Goal: Navigation & Orientation: Find specific page/section

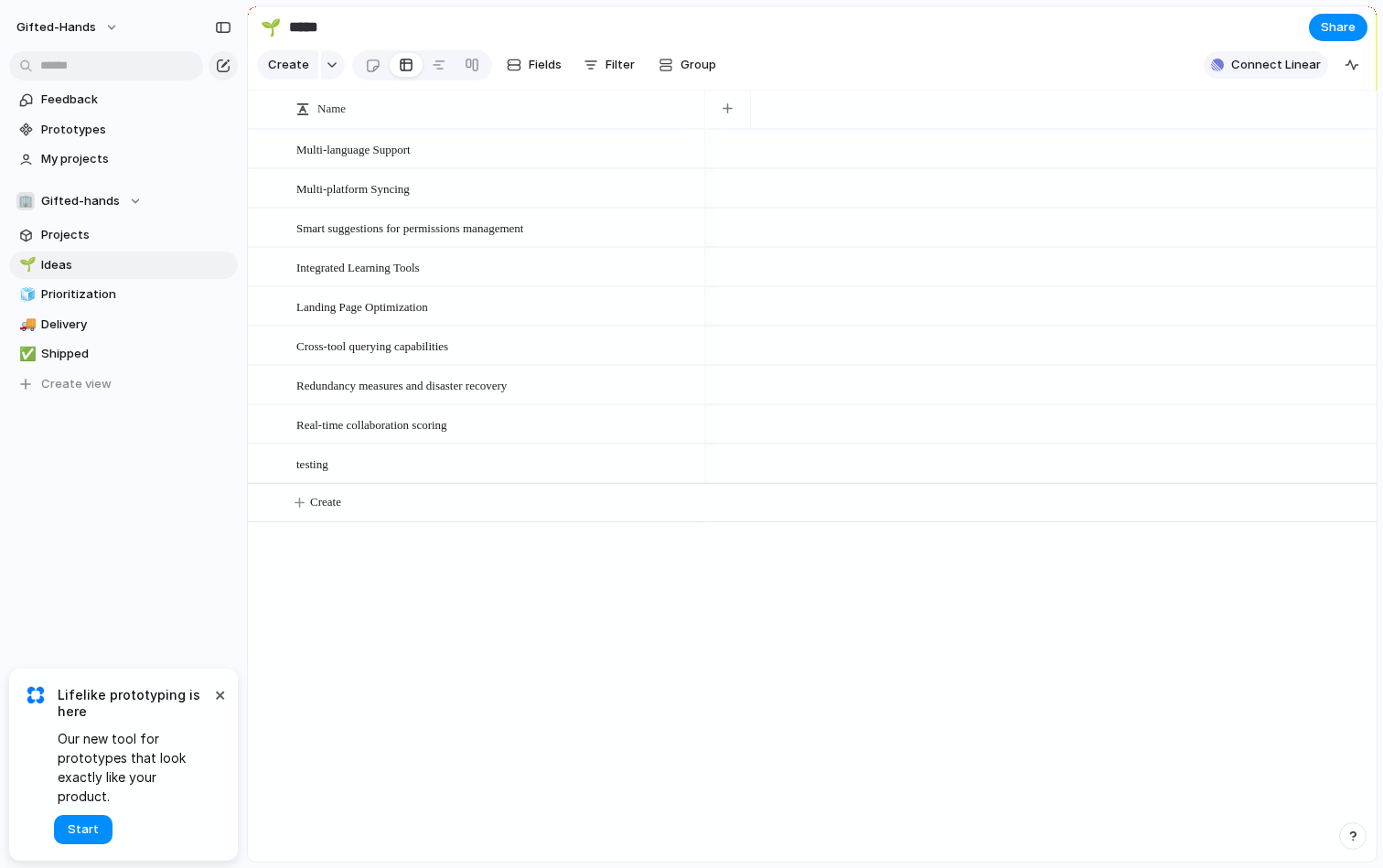
click at [1303, 62] on span "Connect Linear" at bounding box center [1277, 64] width 90 height 19
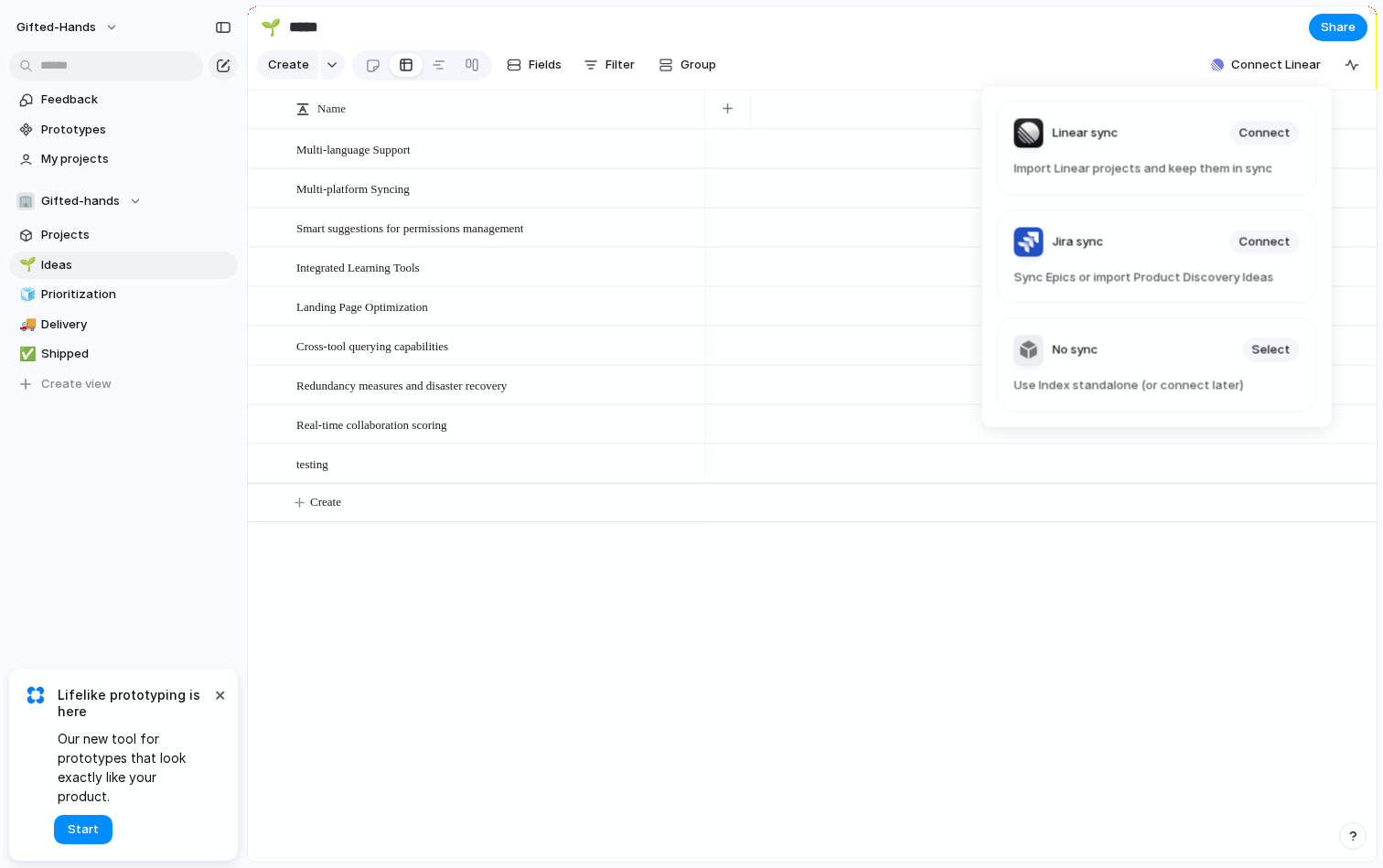
click at [64, 346] on div "Linear sync Connect Import Linear projects and keep them in sync Jira sync Conn…" at bounding box center [692, 434] width 1383 height 868
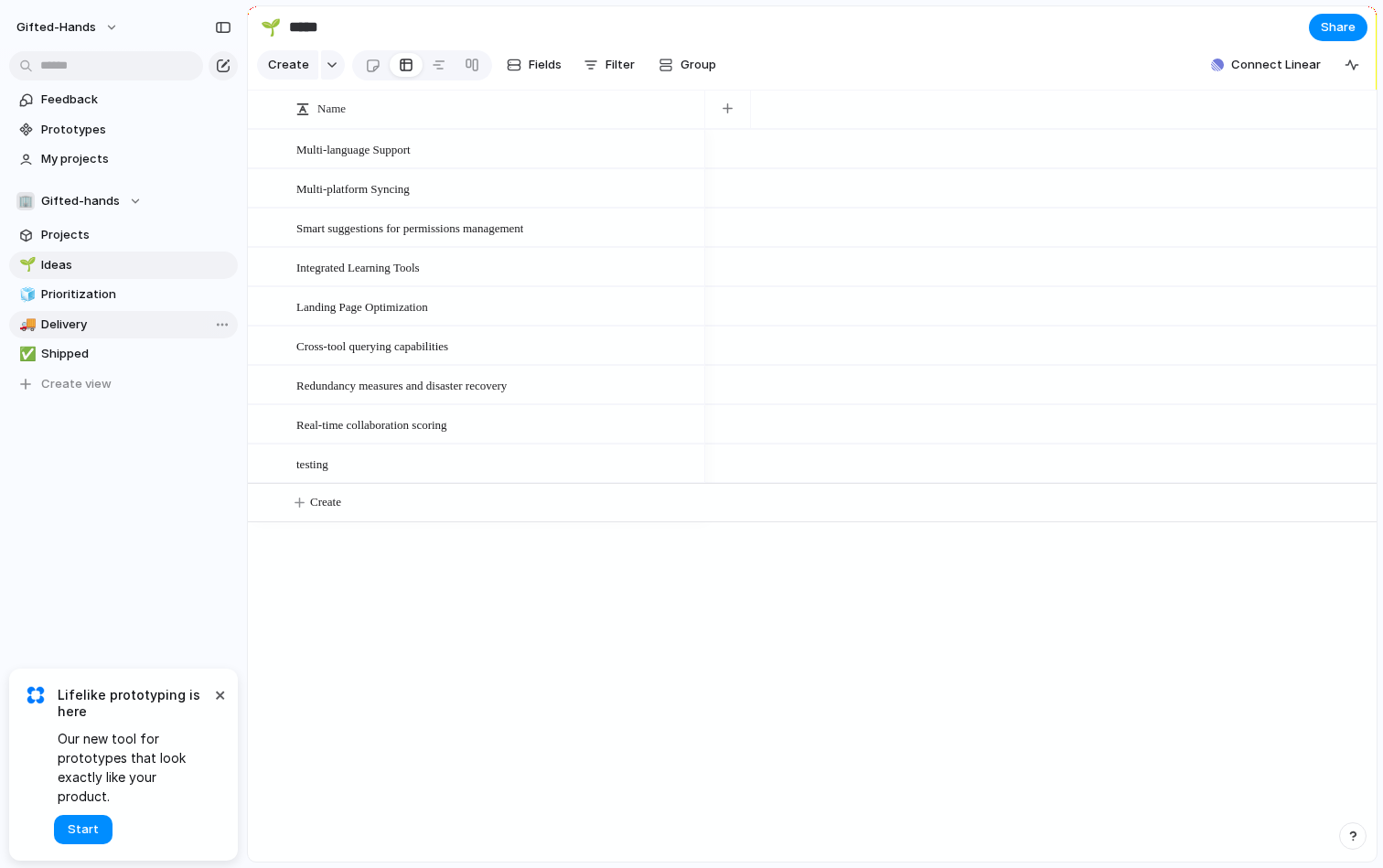
click at [75, 324] on span "Delivery" at bounding box center [136, 324] width 190 height 19
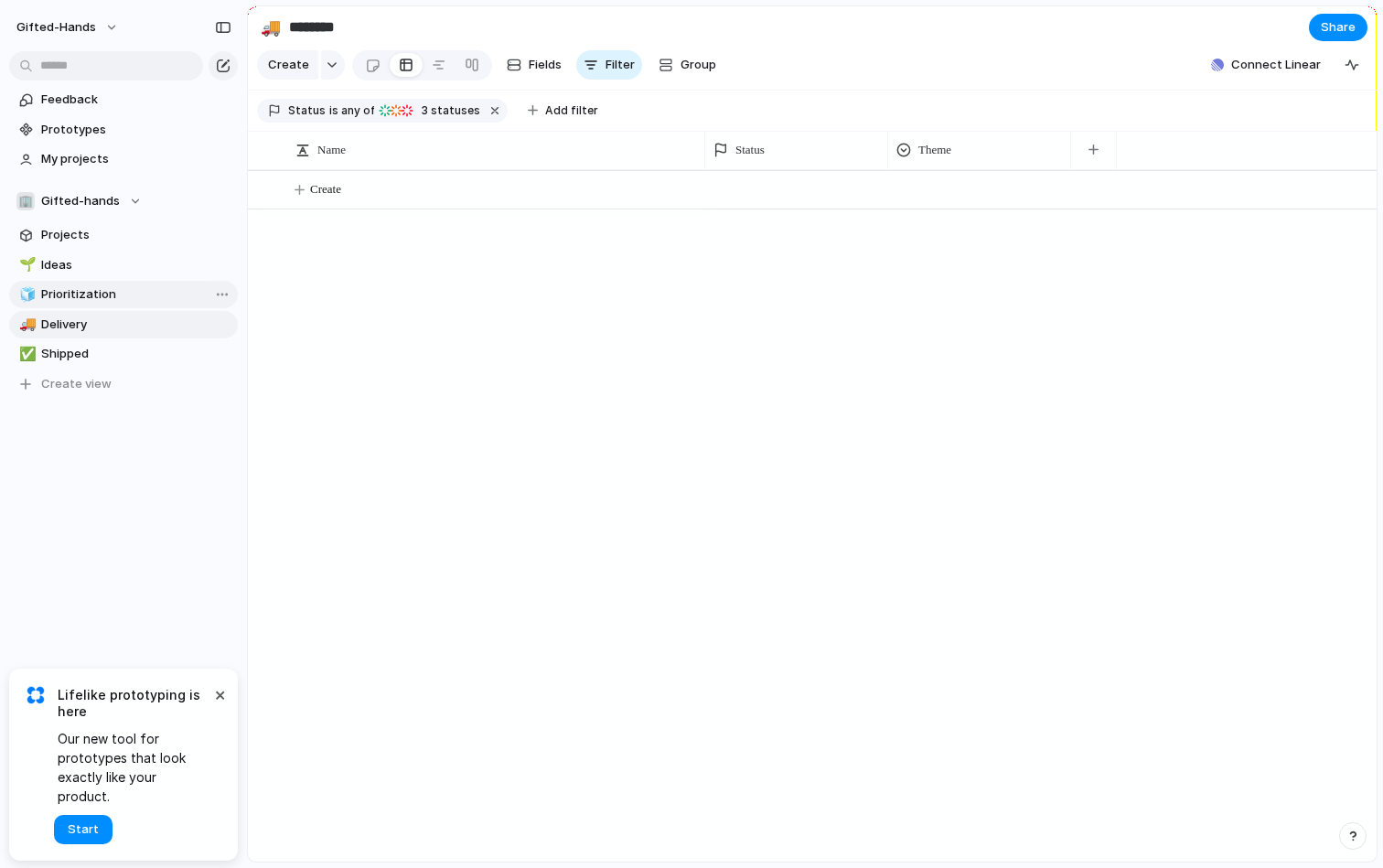
click at [76, 300] on span "Prioritization" at bounding box center [136, 294] width 190 height 19
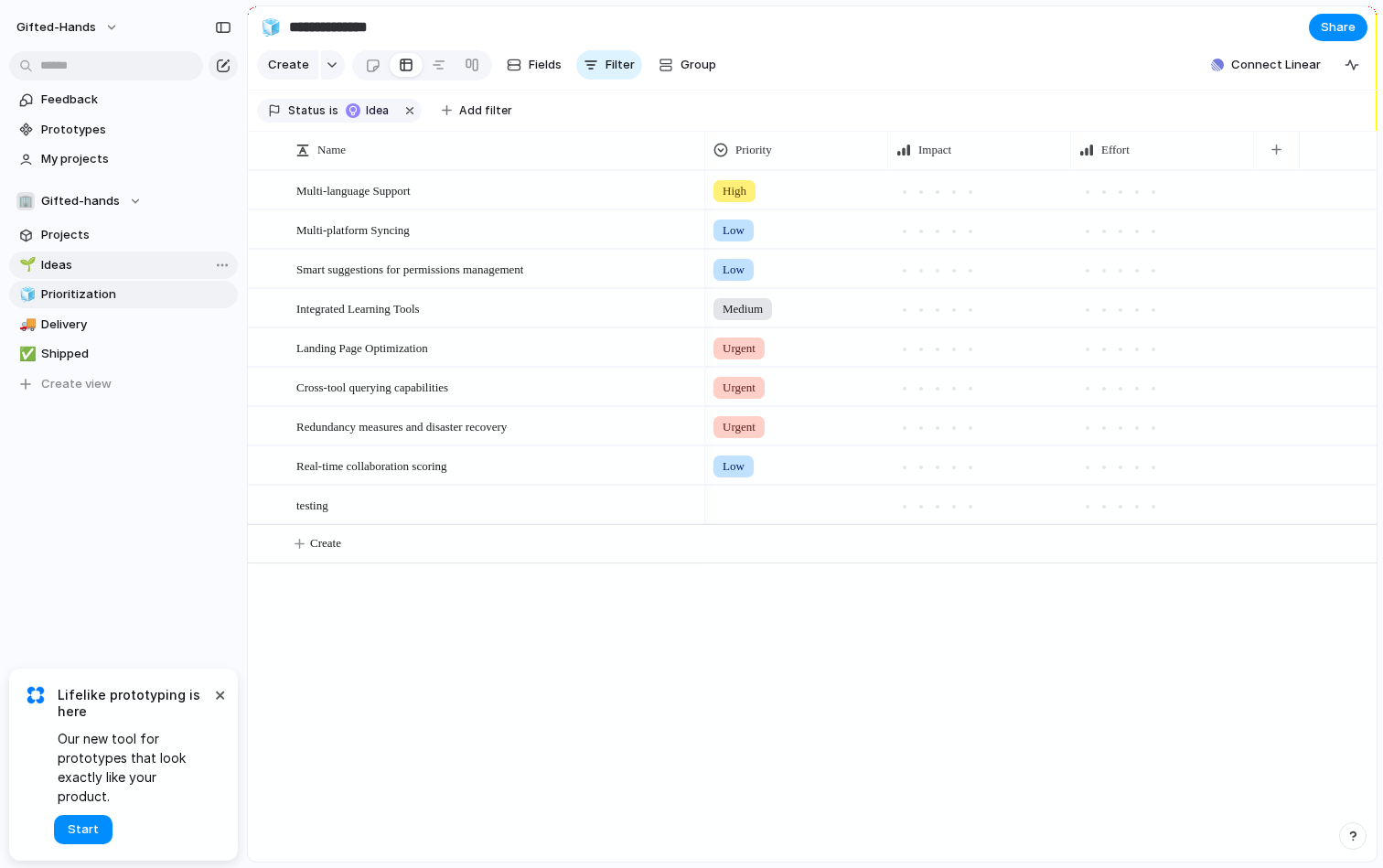
click at [64, 261] on span "Ideas" at bounding box center [136, 265] width 190 height 19
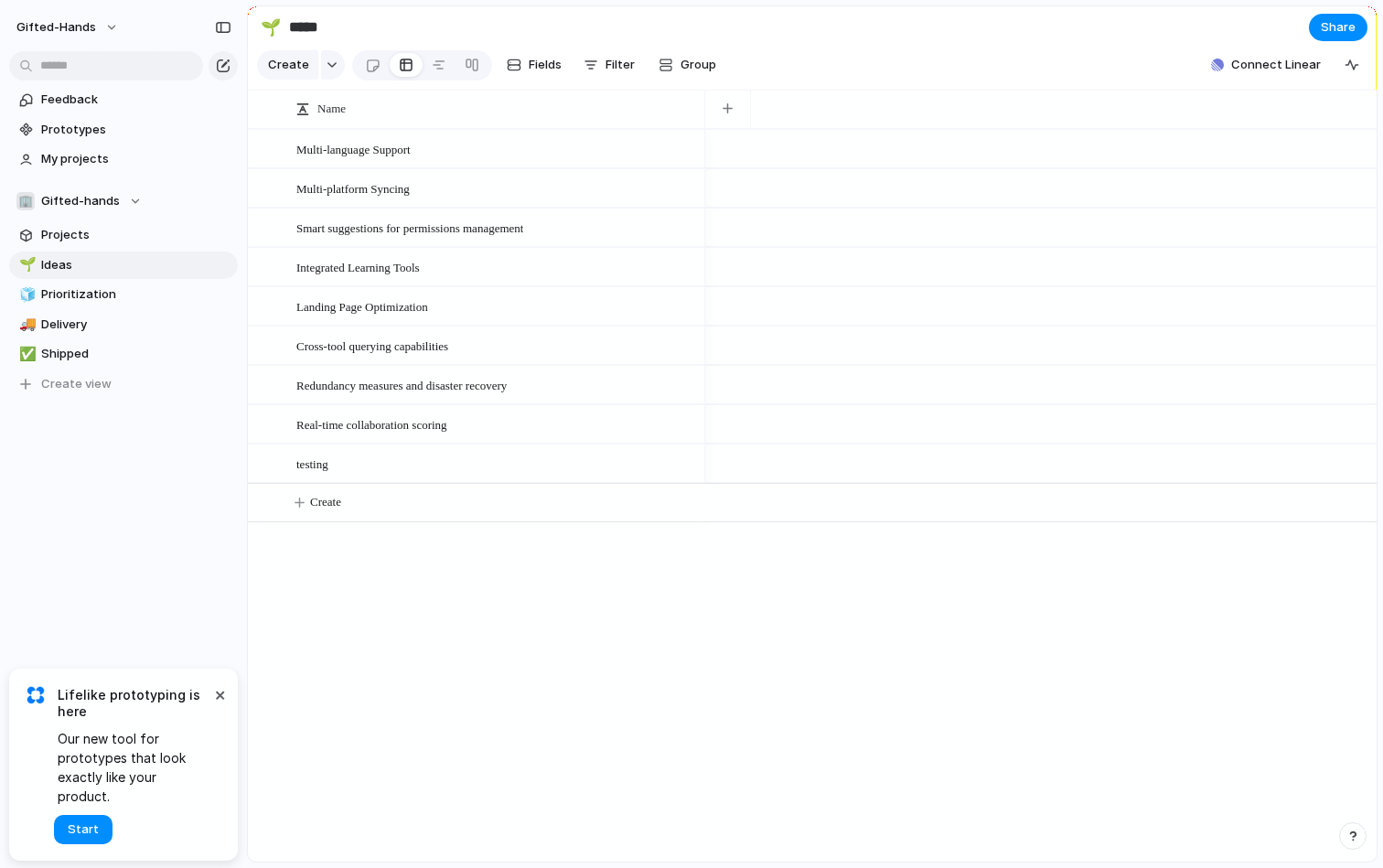
click at [200, 712] on span "Lifelike prototyping is here" at bounding box center [134, 703] width 152 height 33
click at [223, 705] on button "×" at bounding box center [220, 694] width 21 height 21
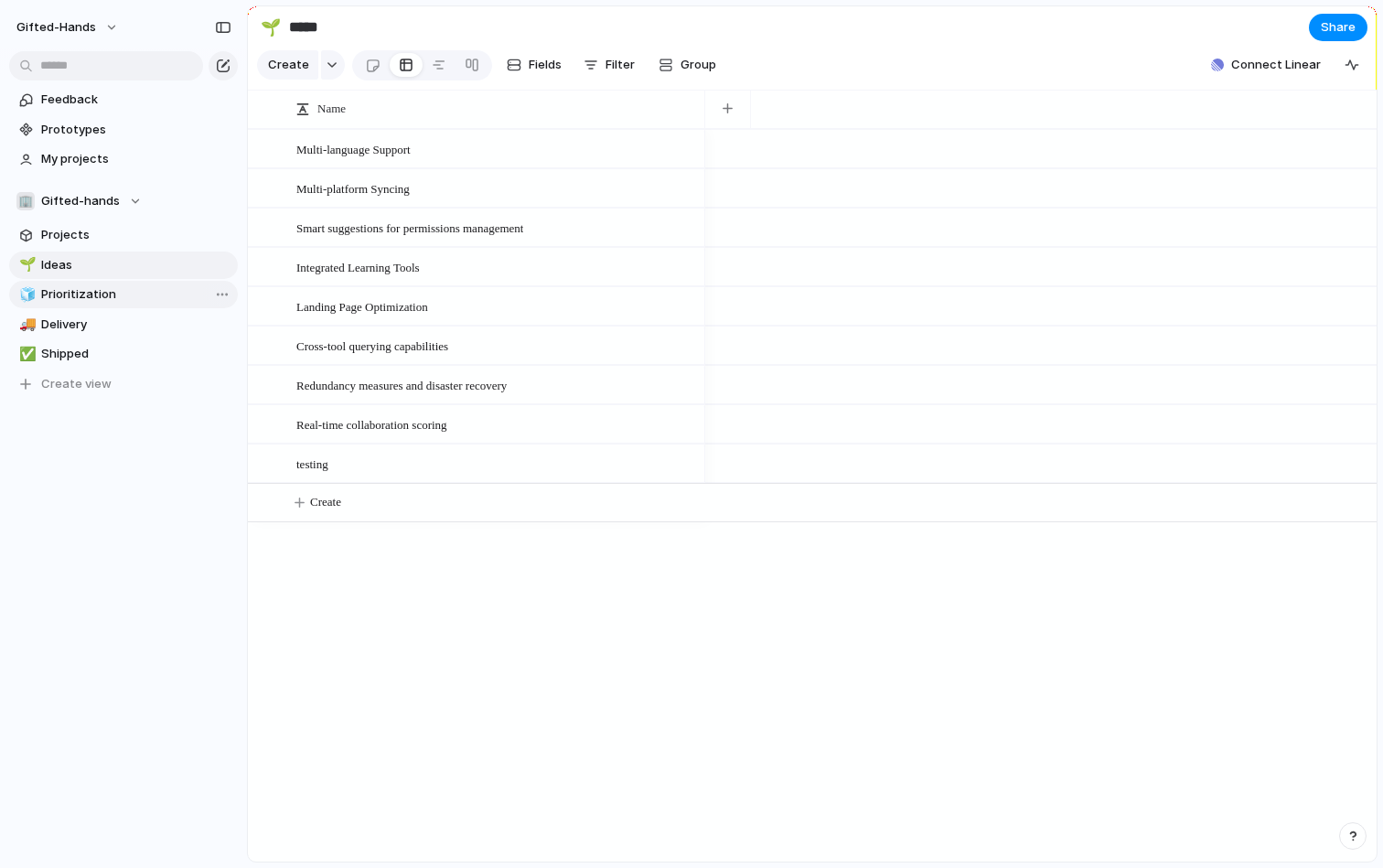
click at [66, 292] on span "Prioritization" at bounding box center [136, 294] width 190 height 19
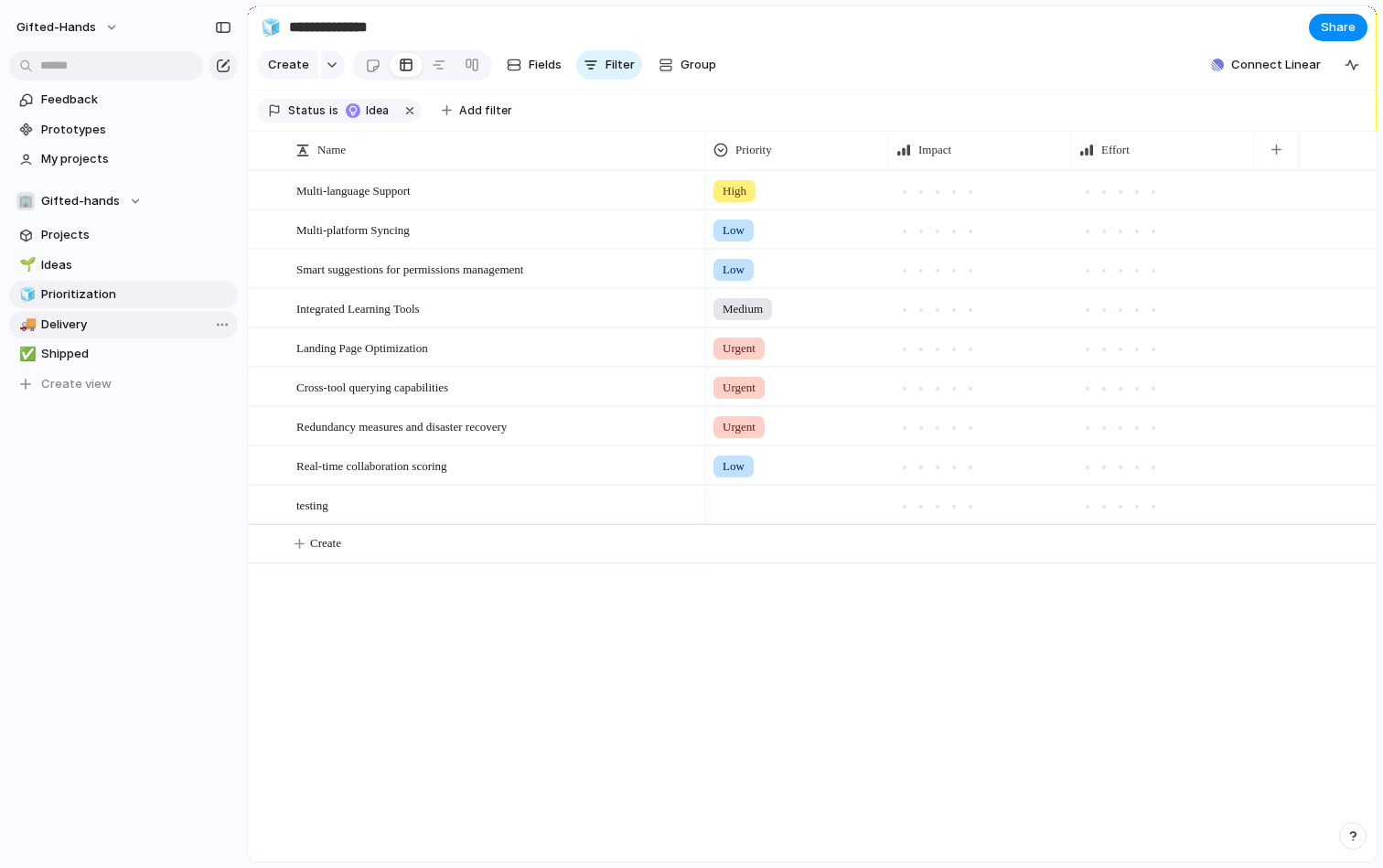
click at [70, 334] on link "🚚 Delivery" at bounding box center [123, 324] width 229 height 27
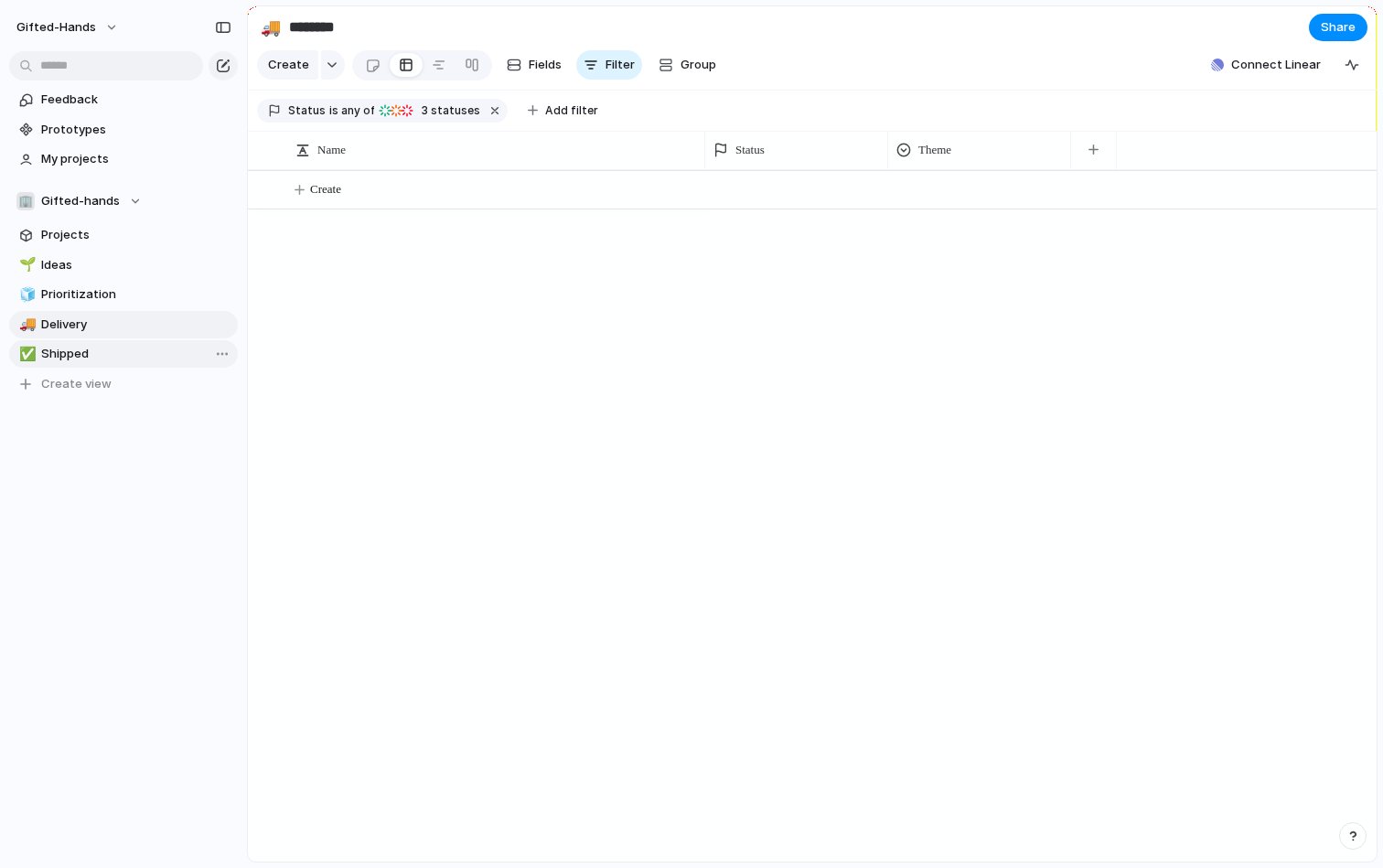
click at [77, 347] on span "Shipped" at bounding box center [136, 353] width 190 height 19
type input "*******"
click at [224, 66] on div "button" at bounding box center [223, 65] width 15 height 15
click at [1346, 26] on span "Share" at bounding box center [1338, 27] width 35 height 19
